Goal: Find contact information: Find contact information

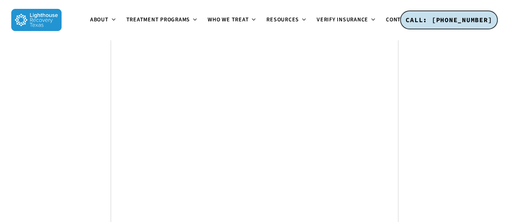
scroll to position [3125, 0]
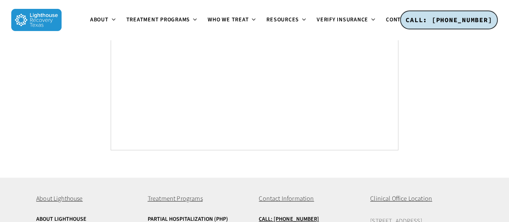
click at [387, 217] on span "[STREET_ADDRESS]" at bounding box center [396, 221] width 52 height 9
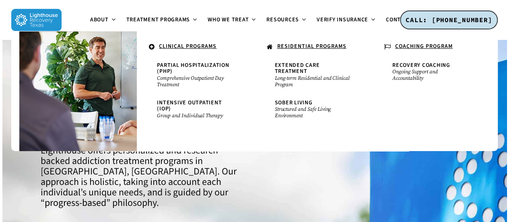
click at [131, 35] on li "." at bounding box center [78, 91] width 118 height 120
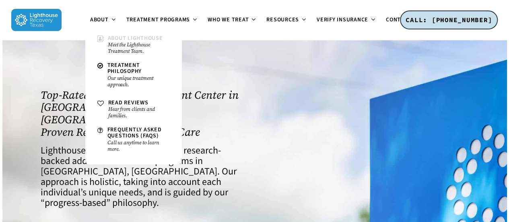
click at [114, 46] on small "Meet the Lighthouse Treatment Team." at bounding box center [139, 47] width 62 height 13
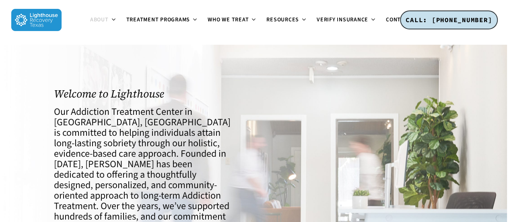
scroll to position [40, 0]
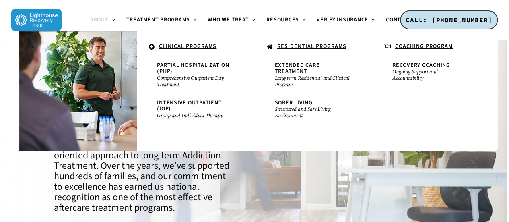
click at [273, 169] on div at bounding box center [366, 149] width 223 height 238
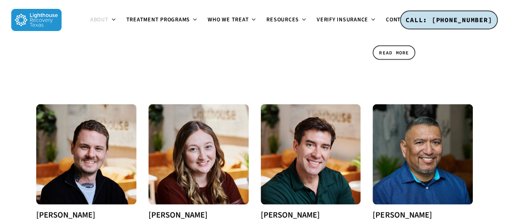
scroll to position [765, 0]
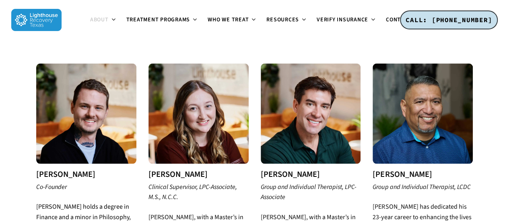
drag, startPoint x: 128, startPoint y: 130, endPoint x: 65, endPoint y: 133, distance: 63.3
click at [65, 182] on em "Co-Founder" at bounding box center [51, 186] width 31 height 9
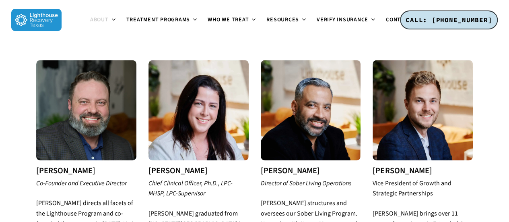
scroll to position [282, 0]
